Goal: Task Accomplishment & Management: Manage account settings

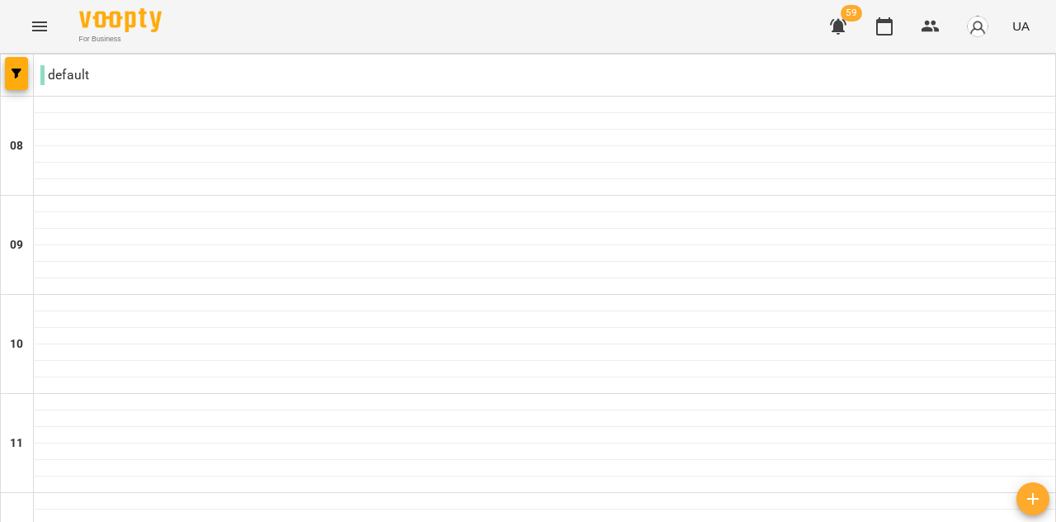
scroll to position [1070, 0]
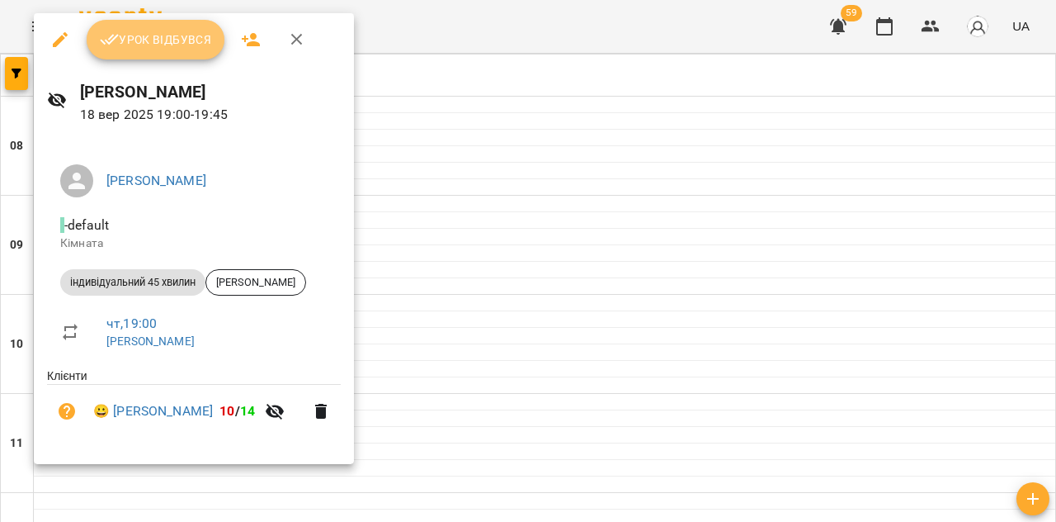
click at [157, 41] on span "Урок відбувся" at bounding box center [156, 40] width 112 height 20
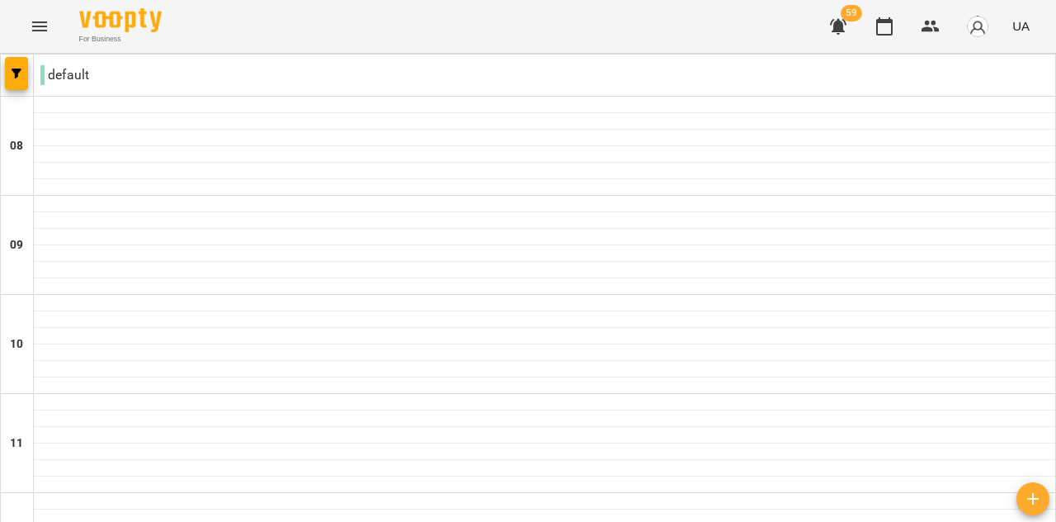
scroll to position [1070, 0]
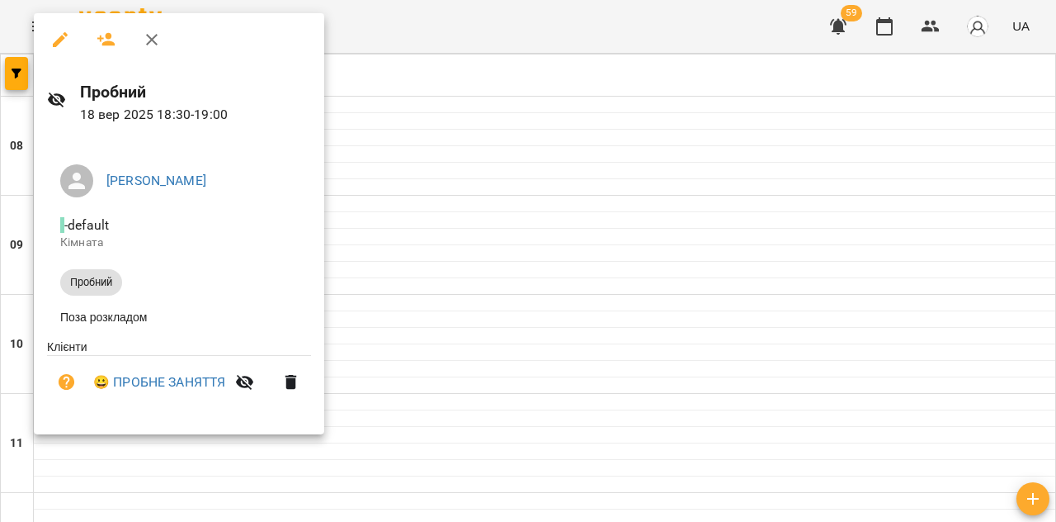
click at [521, 303] on div at bounding box center [528, 261] width 1056 height 522
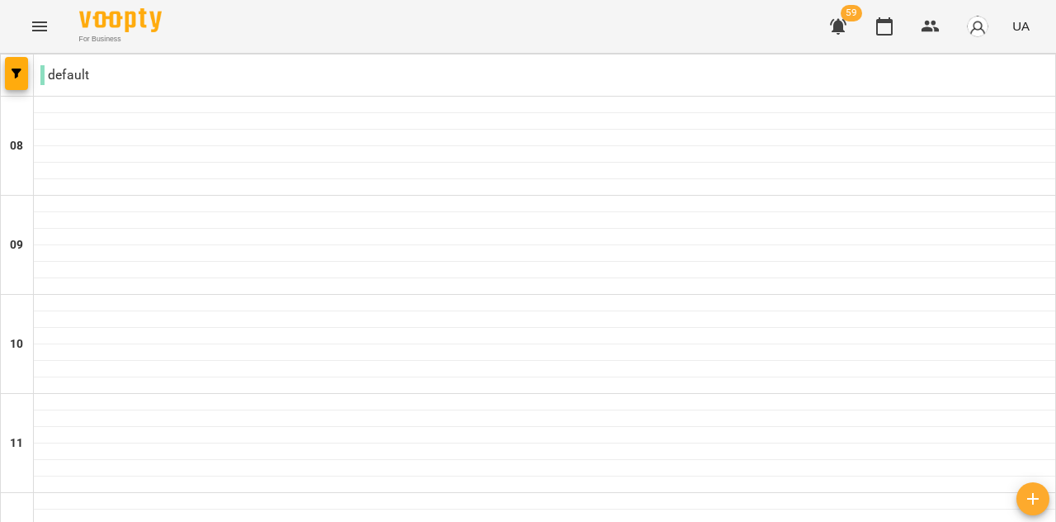
scroll to position [988, 0]
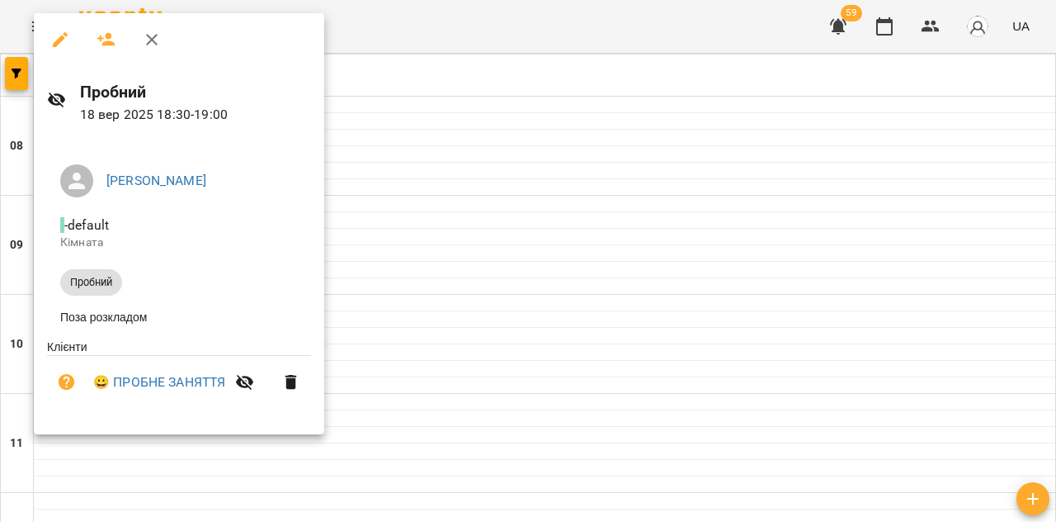
click at [525, 333] on div at bounding box center [528, 261] width 1056 height 522
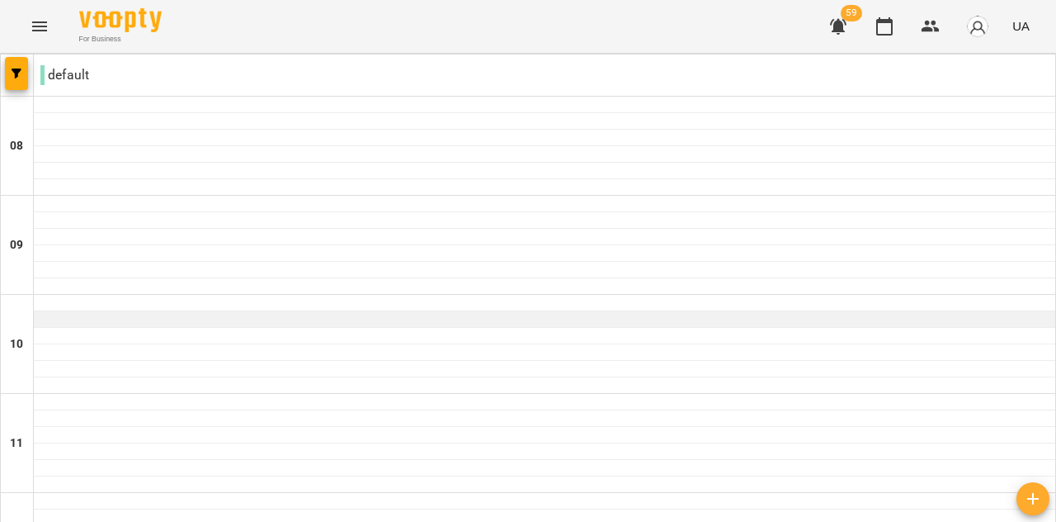
scroll to position [1070, 0]
